Goal: Find specific page/section: Find specific page/section

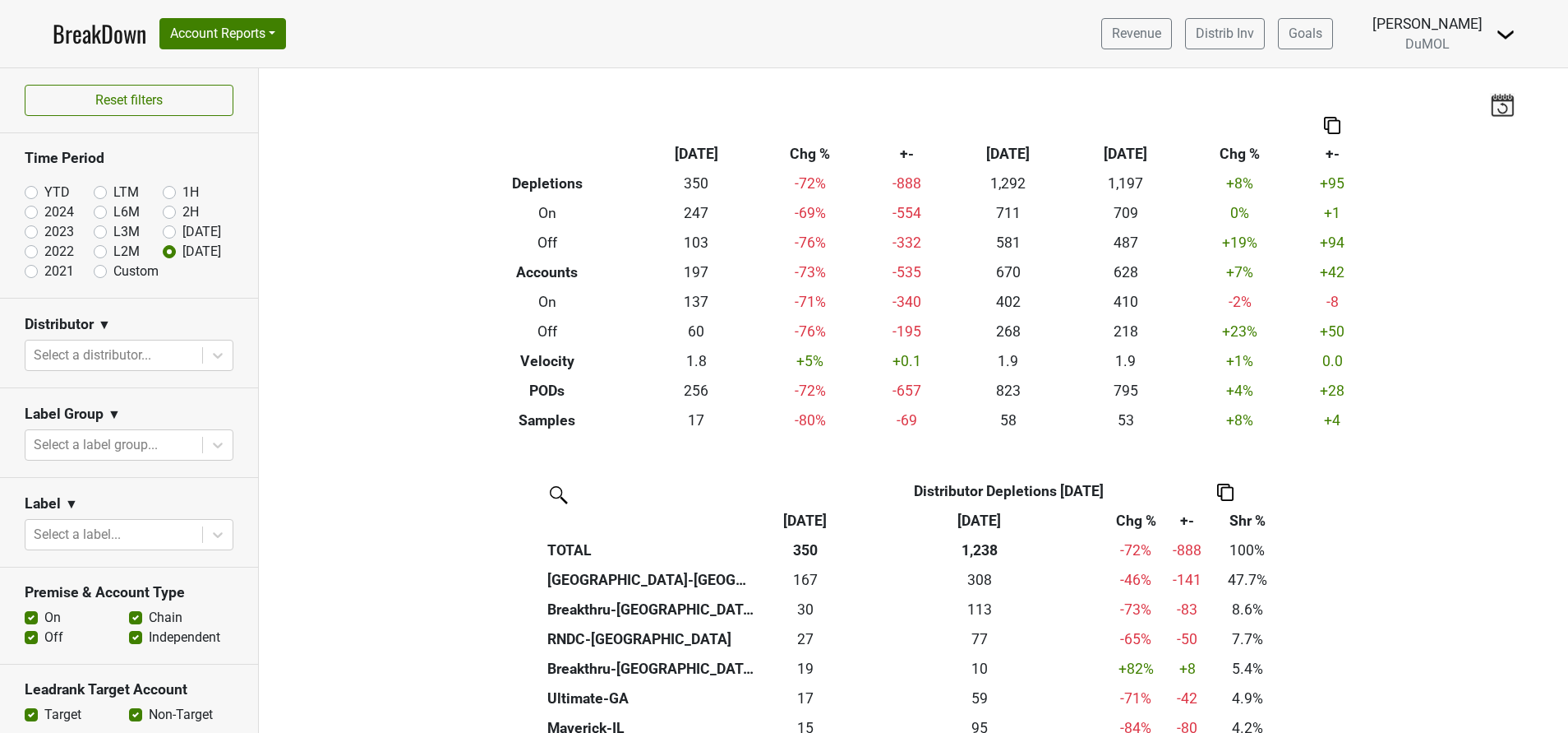
scroll to position [229, 0]
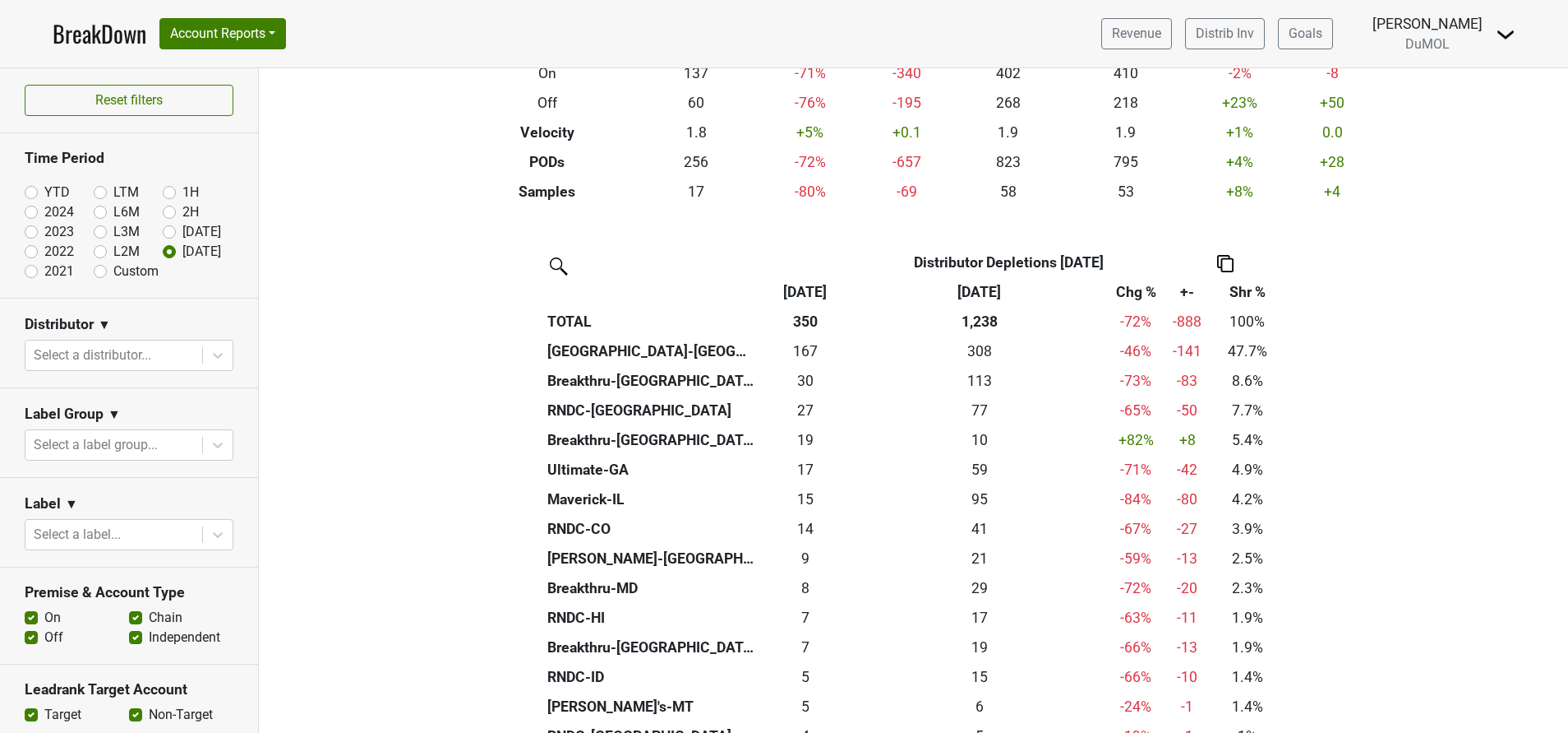
click at [1411, 118] on div "Filters Breakdown Type [DATE] Chg % +- [DATE] ‘[DATE] Chg % +- Depletions 350 -…" at bounding box center [913, 400] width 1310 height 665
click at [1510, 34] on img at bounding box center [1506, 35] width 20 height 20
click at [1451, 89] on link "Open Leadrank" at bounding box center [1450, 93] width 129 height 27
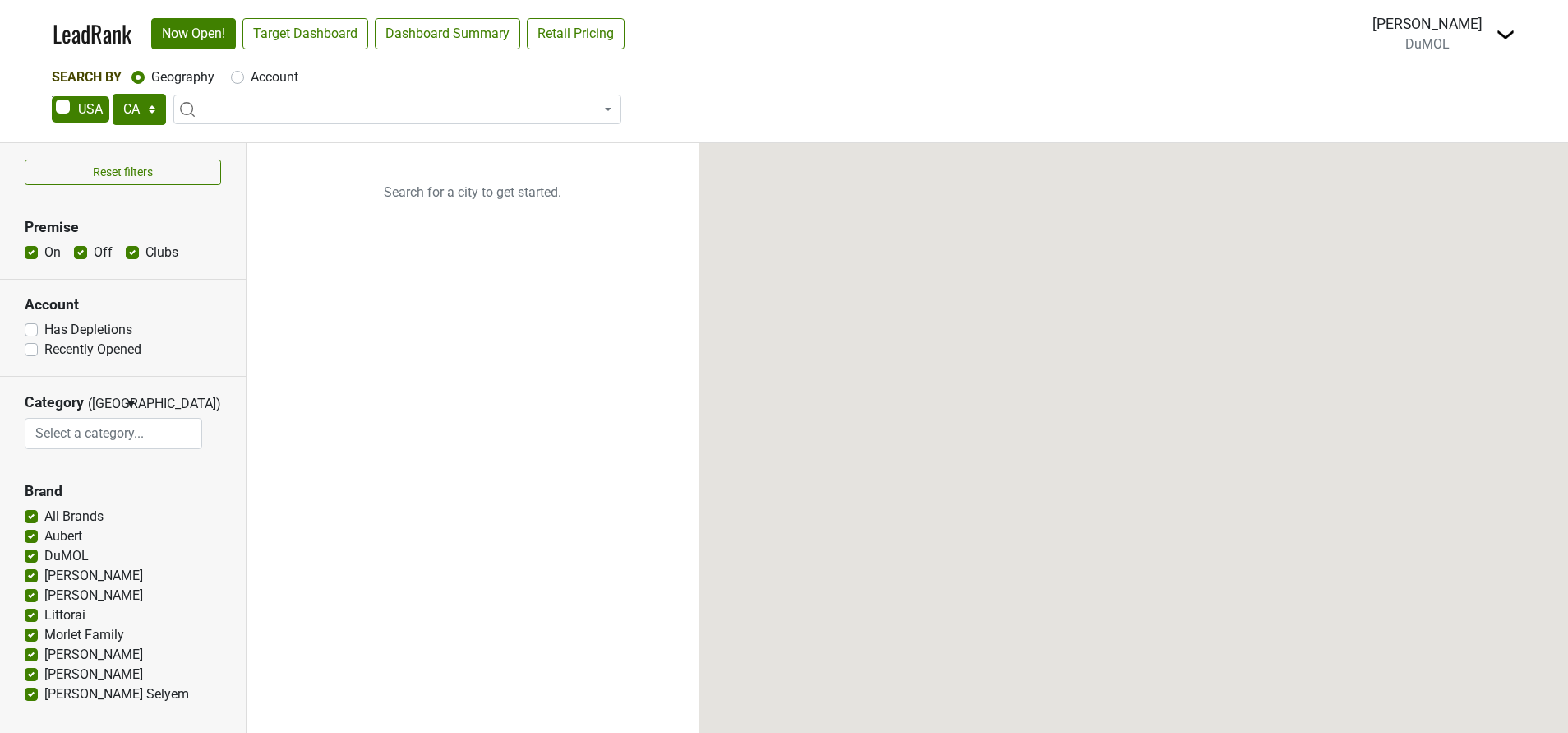
select select "CA"
select select
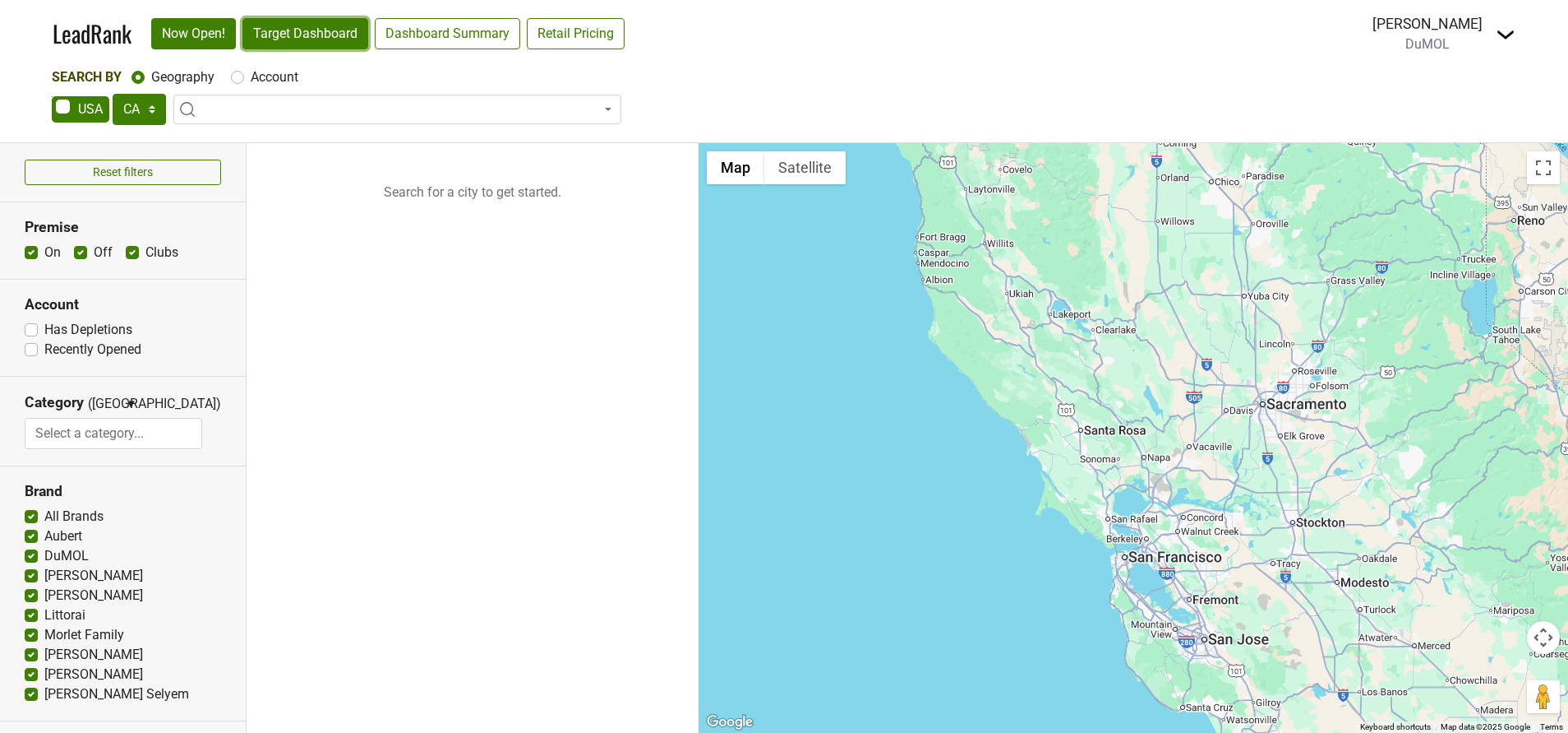
click at [325, 29] on link "Target Dashboard" at bounding box center [305, 33] width 126 height 31
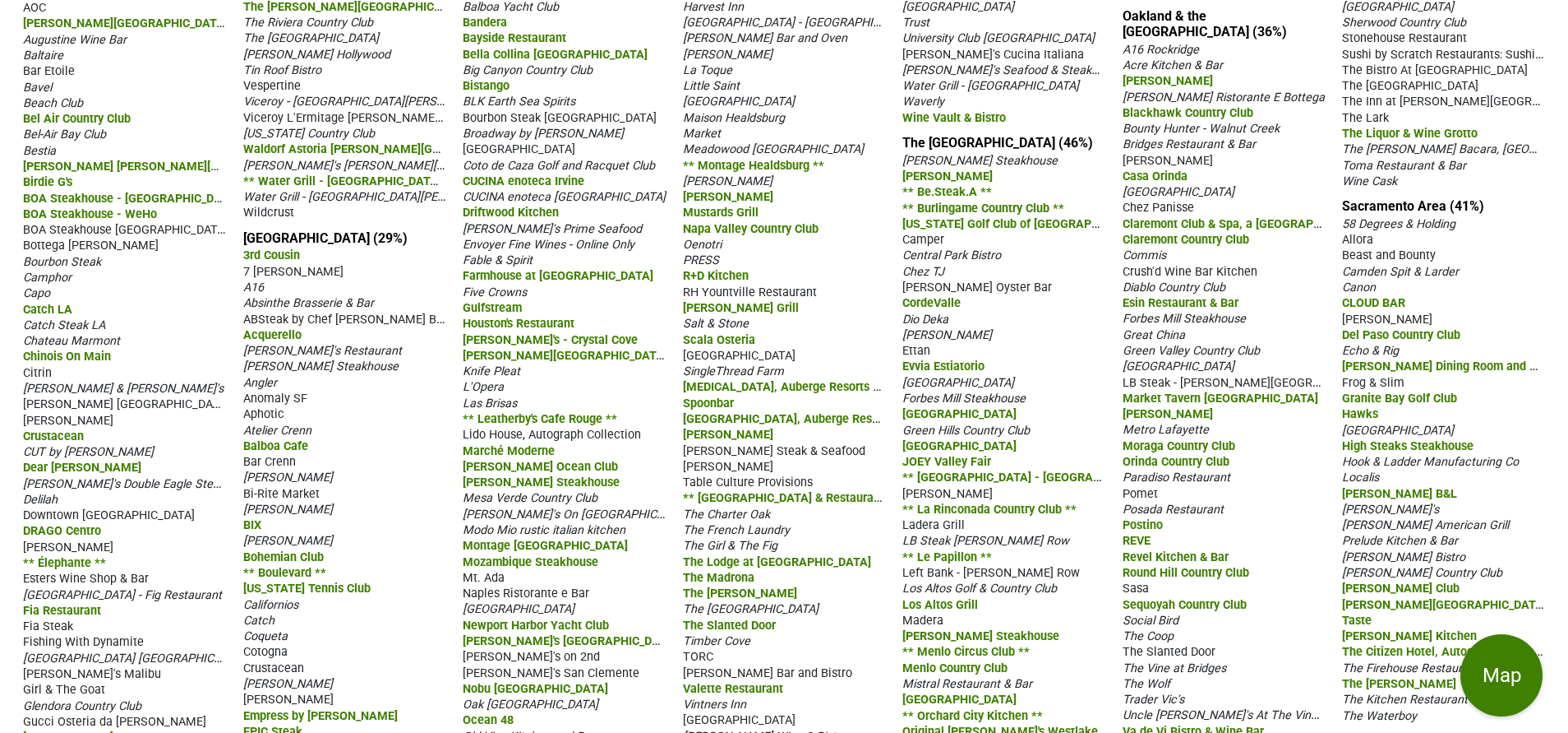
scroll to position [43, 0]
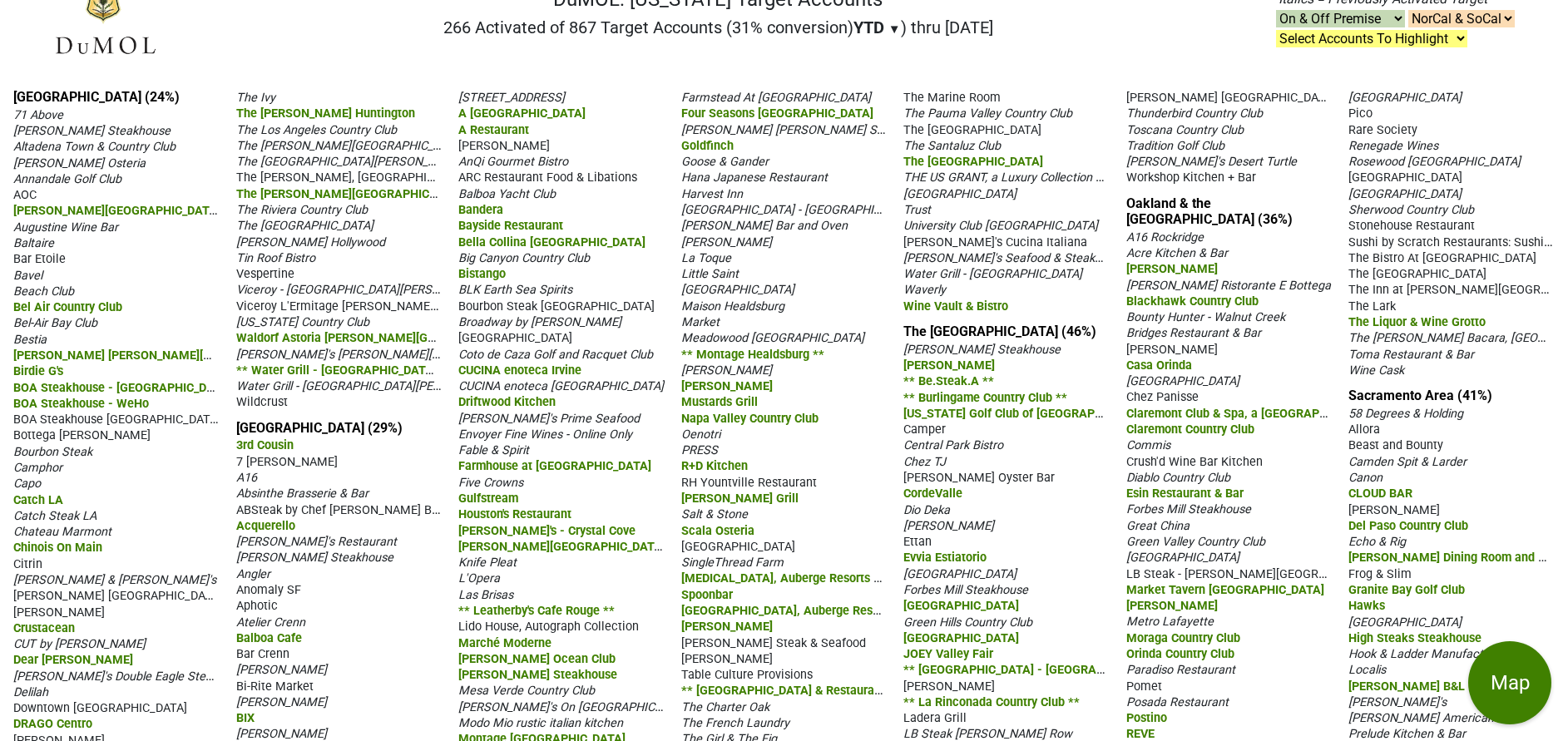
click at [86, 165] on span "Angelini Osteria" at bounding box center [79, 163] width 132 height 14
